Goal: Task Accomplishment & Management: Use online tool/utility

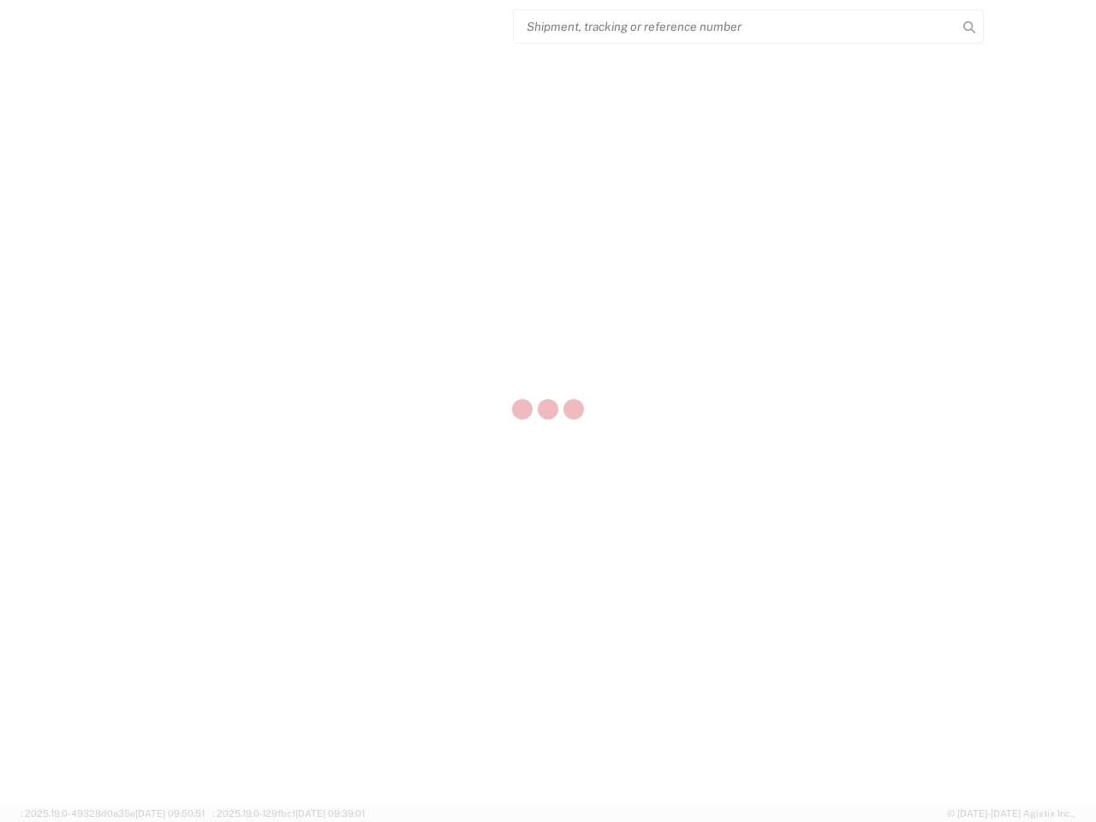
select select "US"
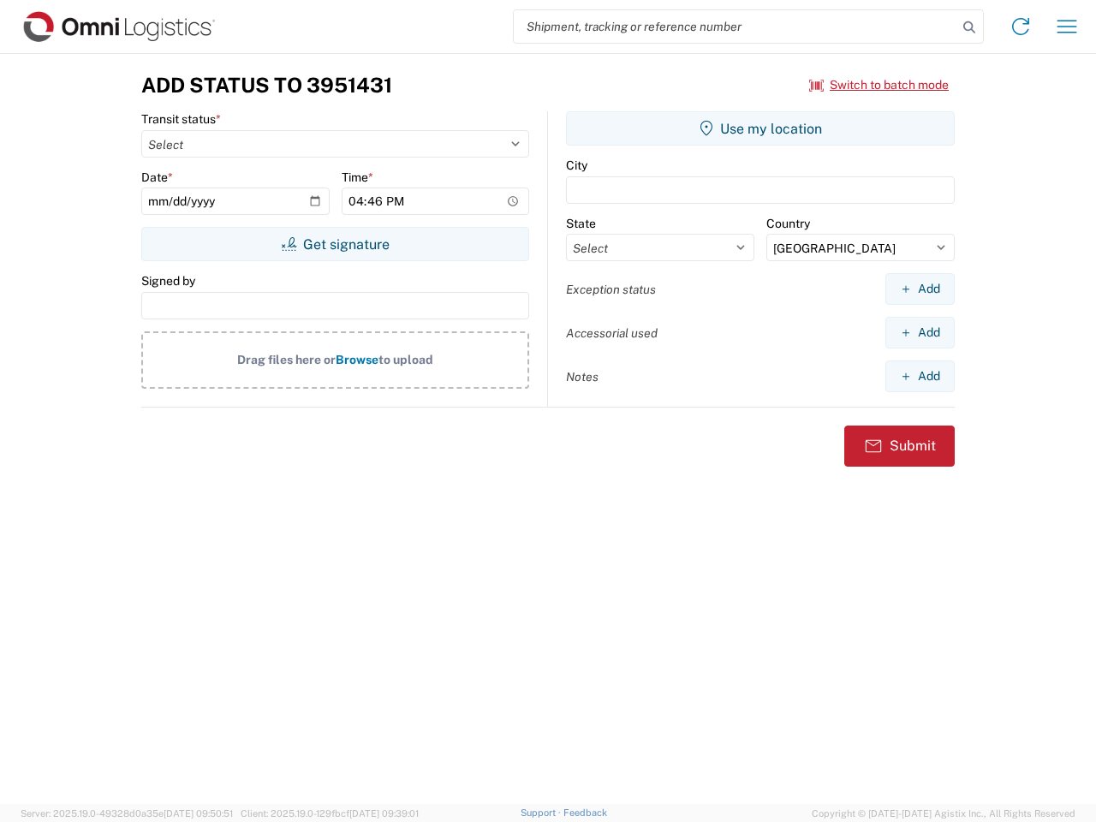
click at [735, 27] on input "search" at bounding box center [735, 26] width 443 height 33
click at [969, 27] on icon at bounding box center [969, 27] width 24 height 24
click at [1020, 27] on icon at bounding box center [1020, 26] width 27 height 27
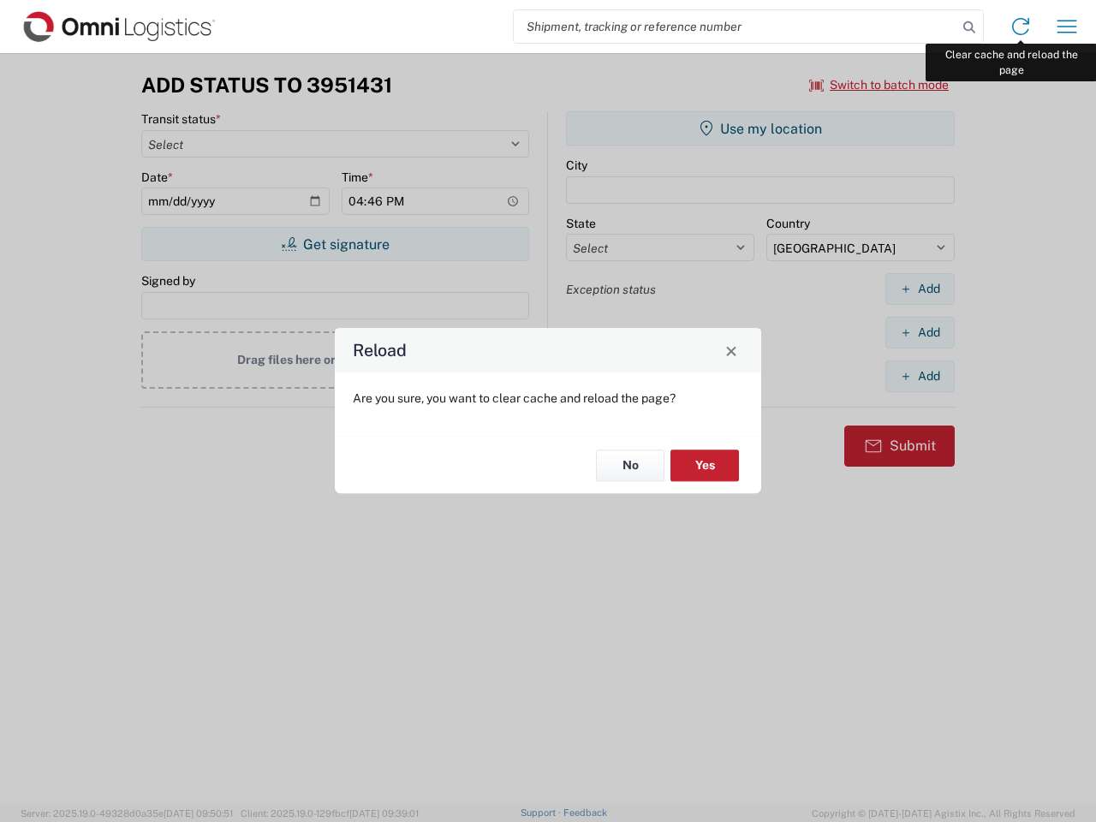
click at [1066, 27] on div "Reload Are you sure, you want to clear cache and reload the page? No Yes" at bounding box center [548, 411] width 1096 height 822
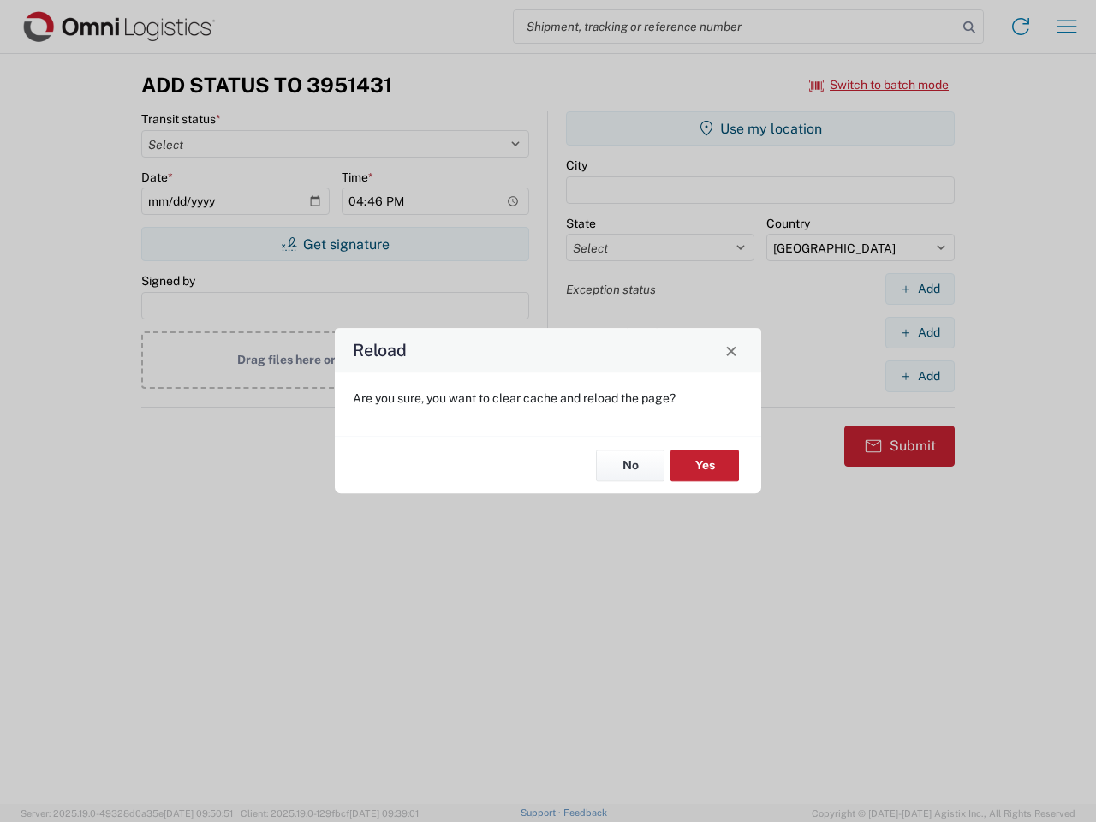
click at [879, 85] on div "Reload Are you sure, you want to clear cache and reload the page? No Yes" at bounding box center [548, 411] width 1096 height 822
click at [335, 244] on div "Reload Are you sure, you want to clear cache and reload the page? No Yes" at bounding box center [548, 411] width 1096 height 822
click at [760, 128] on div "Reload Are you sure, you want to clear cache and reload the page? No Yes" at bounding box center [548, 411] width 1096 height 822
click at [919, 288] on div "Reload Are you sure, you want to clear cache and reload the page? No Yes" at bounding box center [548, 411] width 1096 height 822
click at [919, 332] on div "Reload Are you sure, you want to clear cache and reload the page? No Yes" at bounding box center [548, 411] width 1096 height 822
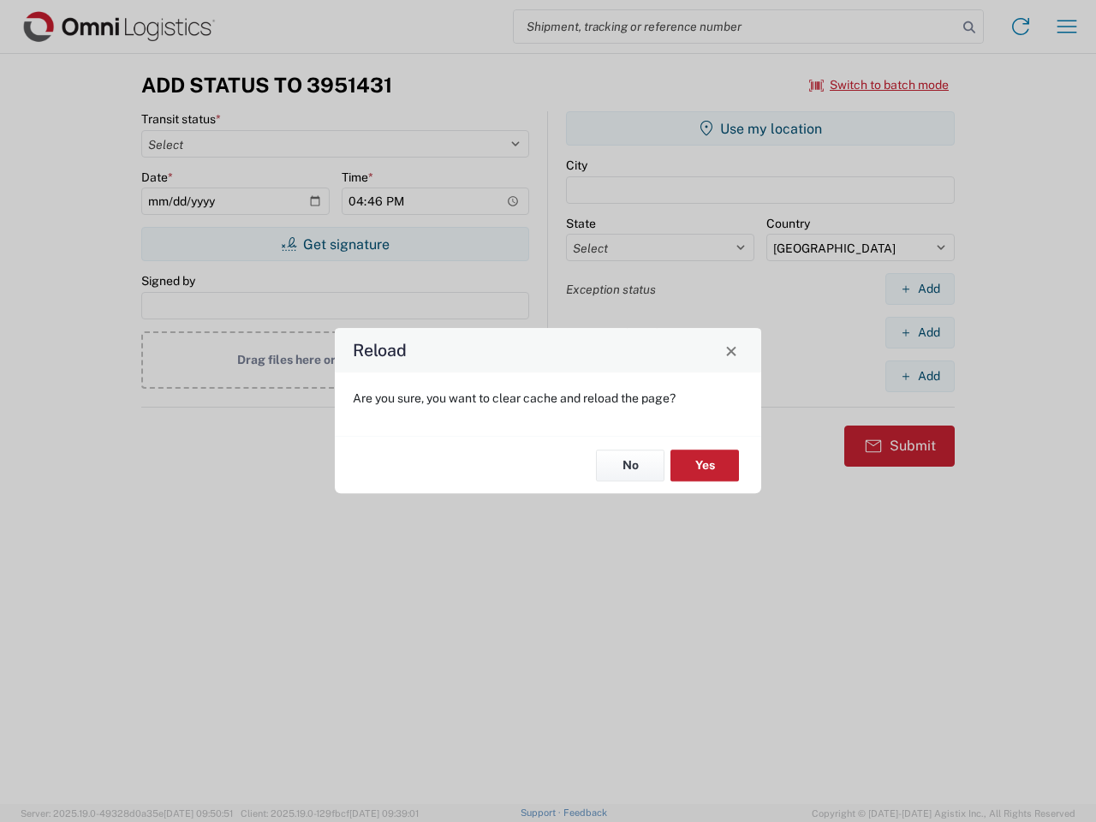
click at [919, 376] on div "Reload Are you sure, you want to clear cache and reload the page? No Yes" at bounding box center [548, 411] width 1096 height 822
